Goal: Entertainment & Leisure: Consume media (video, audio)

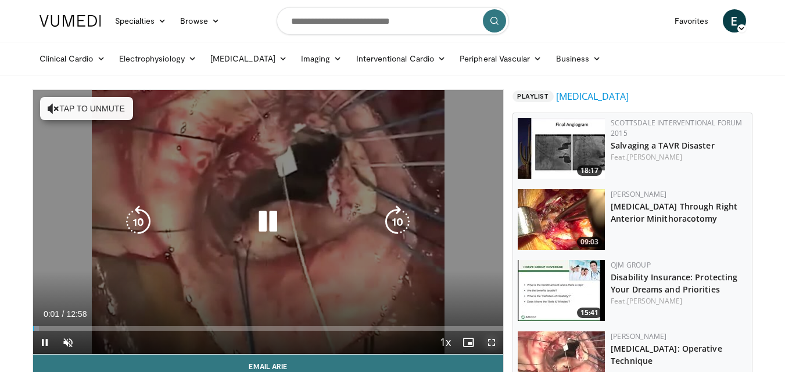
drag, startPoint x: 491, startPoint y: 343, endPoint x: 491, endPoint y: 393, distance: 50.5
click at [491, 343] on span "Video Player" at bounding box center [491, 342] width 23 height 23
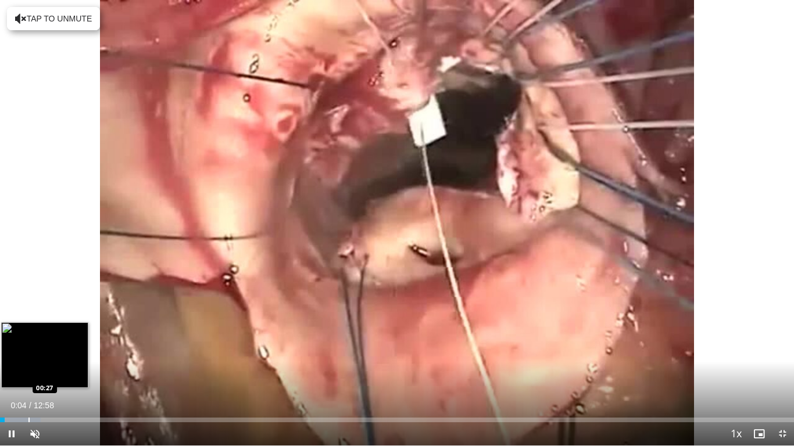
click at [27, 372] on div "Loaded : 5.12% 00:04 00:27" at bounding box center [397, 420] width 794 height 5
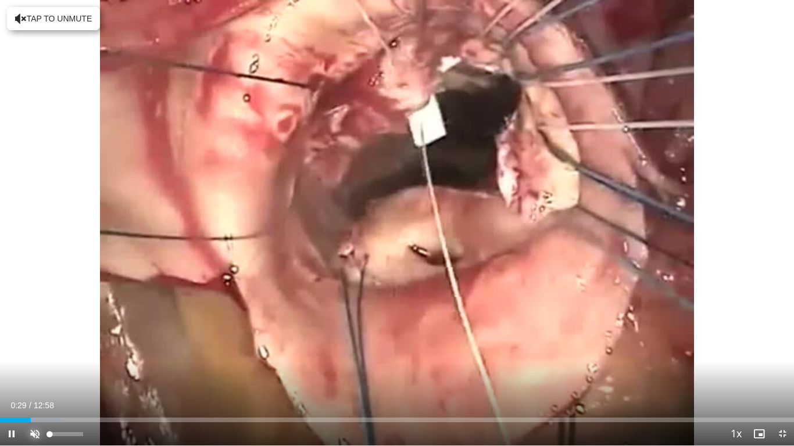
click at [35, 372] on span "Video Player" at bounding box center [34, 433] width 23 height 23
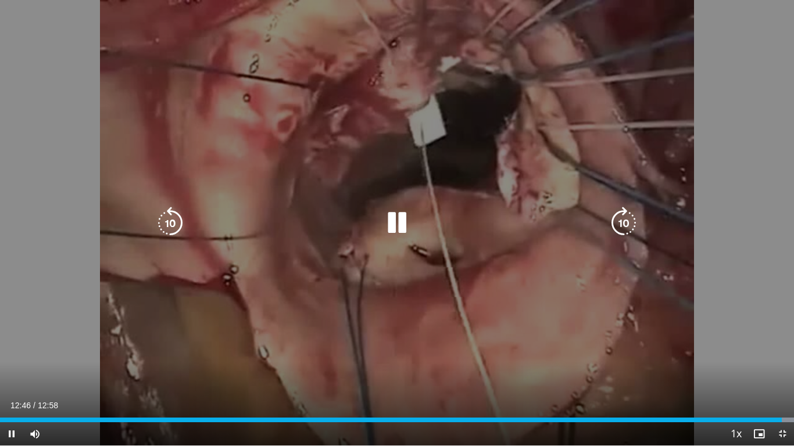
drag, startPoint x: 386, startPoint y: 221, endPoint x: 407, endPoint y: 225, distance: 21.8
click at [386, 221] on icon "Video Player" at bounding box center [397, 223] width 33 height 33
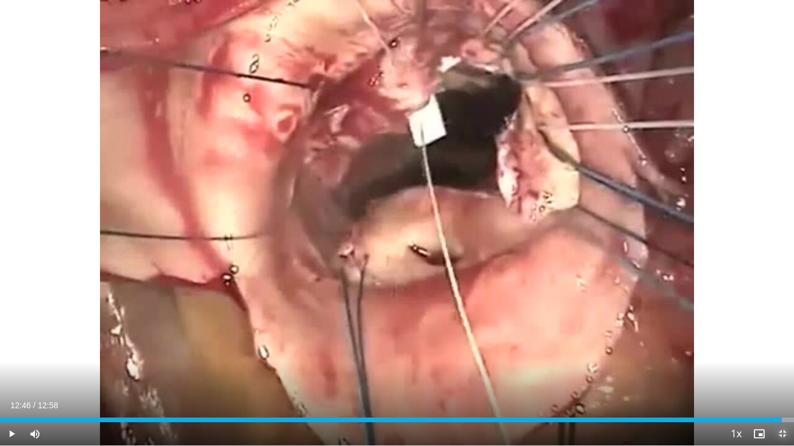
click at [783, 372] on span "Video Player" at bounding box center [781, 433] width 23 height 23
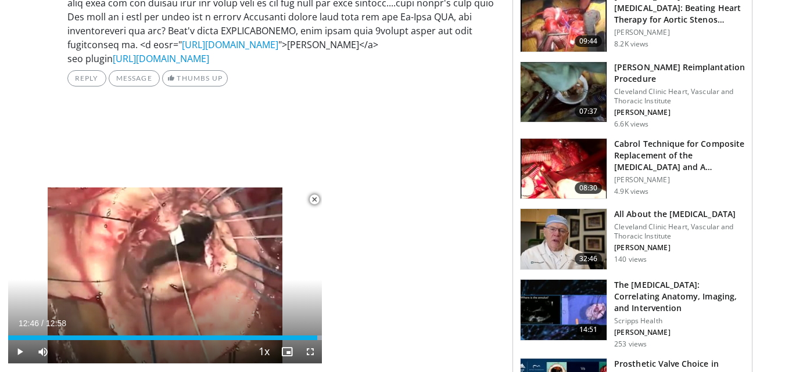
scroll to position [813, 0]
